Goal: Task Accomplishment & Management: Manage account settings

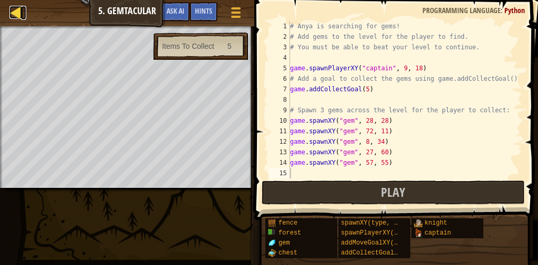
click at [18, 13] on div at bounding box center [15, 12] width 13 height 13
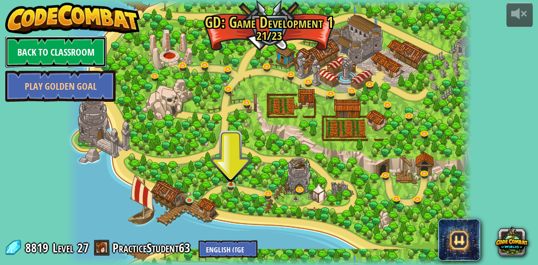
click at [37, 52] on link "Back to Classroom" at bounding box center [55, 52] width 101 height 32
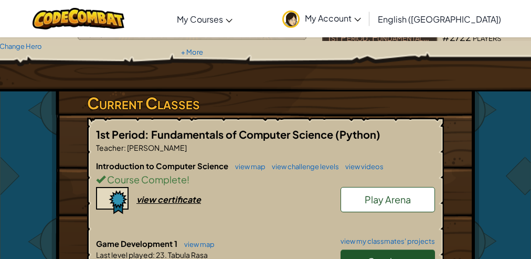
scroll to position [126, 0]
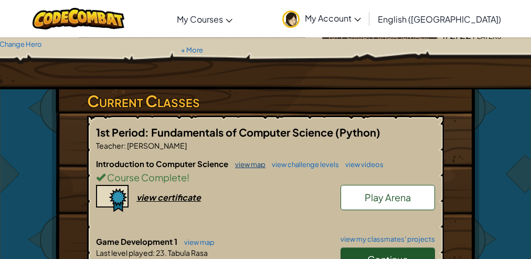
click at [249, 162] on link "view map" at bounding box center [248, 164] width 36 height 8
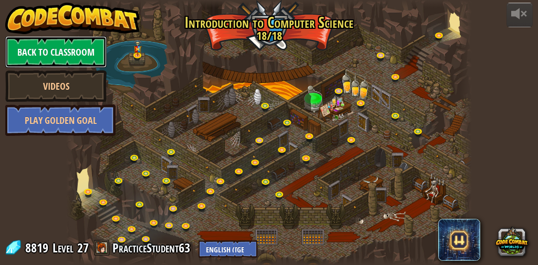
click at [57, 48] on link "Back to Classroom" at bounding box center [55, 52] width 101 height 32
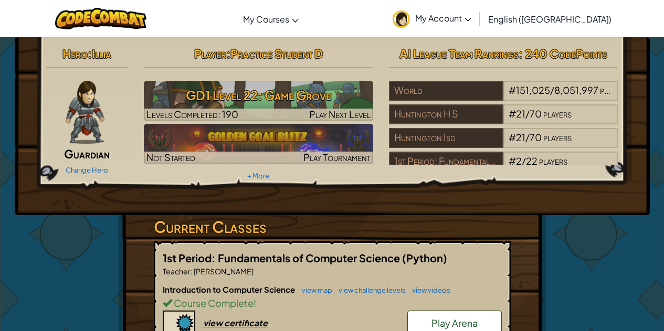
click at [477, 24] on link "My Account" at bounding box center [432, 18] width 89 height 33
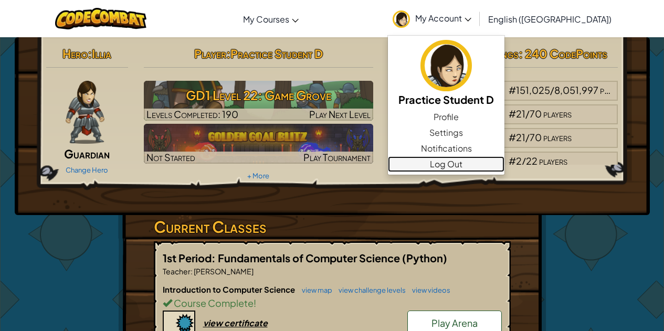
click at [505, 169] on link "Log Out" at bounding box center [446, 164] width 117 height 16
